Goal: Task Accomplishment & Management: Use online tool/utility

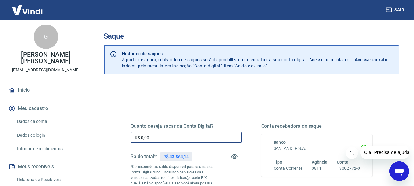
drag, startPoint x: 149, startPoint y: 138, endPoint x: 122, endPoint y: 140, distance: 26.4
click at [122, 140] on div "Quanto deseja sacar da Conta Digital? R$ 0,00 ​ Saldo total*: R$ 43.864,14 *Cor…" at bounding box center [251, 170] width 271 height 148
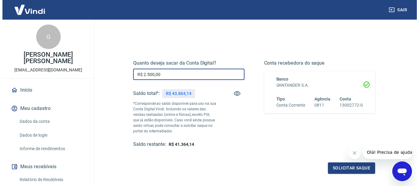
scroll to position [92, 0]
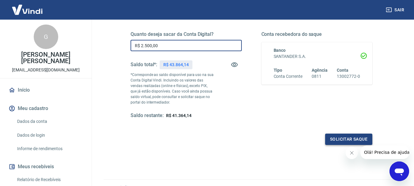
type input "R$ 2.500,00"
click at [334, 139] on button "Solicitar saque" at bounding box center [348, 139] width 47 height 11
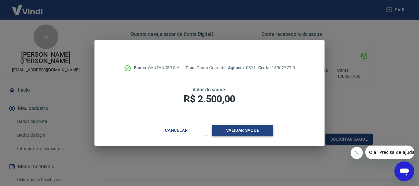
click at [225, 131] on button "Validar saque" at bounding box center [242, 130] width 61 height 11
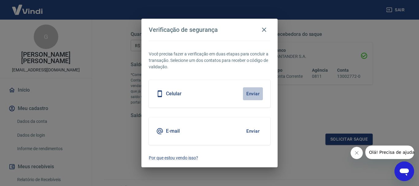
click at [248, 96] on button "Enviar" at bounding box center [253, 93] width 20 height 13
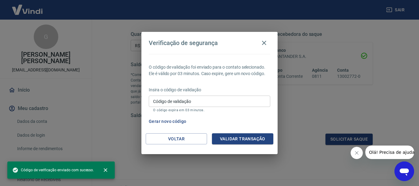
click at [175, 99] on div "Código de validação Código de validação O código expira em 03 minutos." at bounding box center [209, 104] width 121 height 17
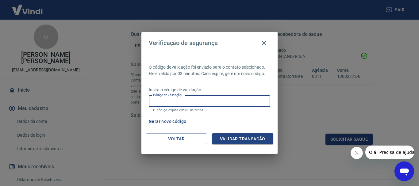
click at [184, 99] on input "Código de validação" at bounding box center [209, 101] width 121 height 11
type input "190352"
click at [226, 141] on button "Validar transação" at bounding box center [242, 138] width 61 height 11
